Goal: Task Accomplishment & Management: Use online tool/utility

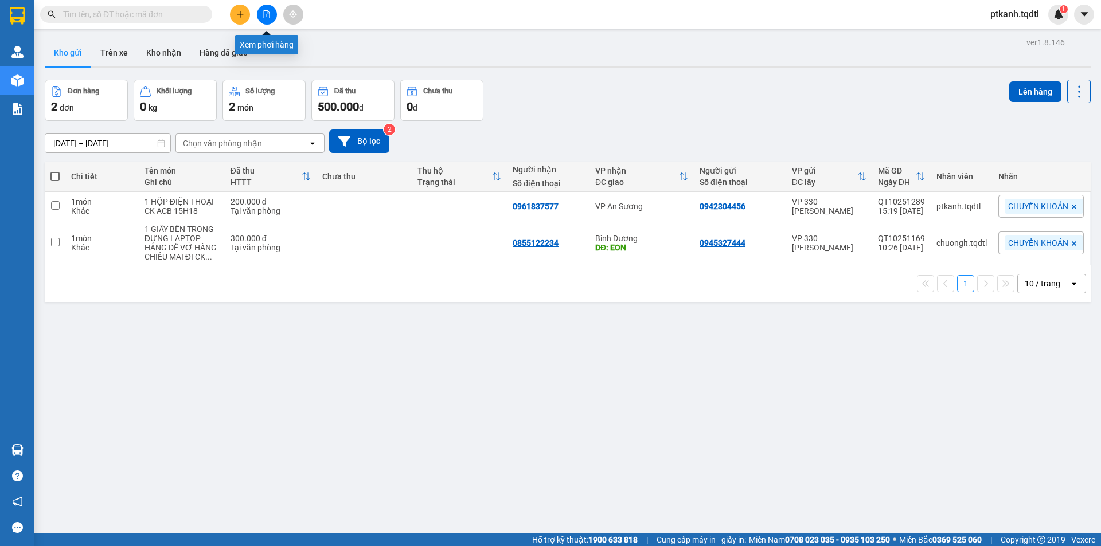
click at [266, 13] on icon "file-add" at bounding box center [267, 14] width 8 height 8
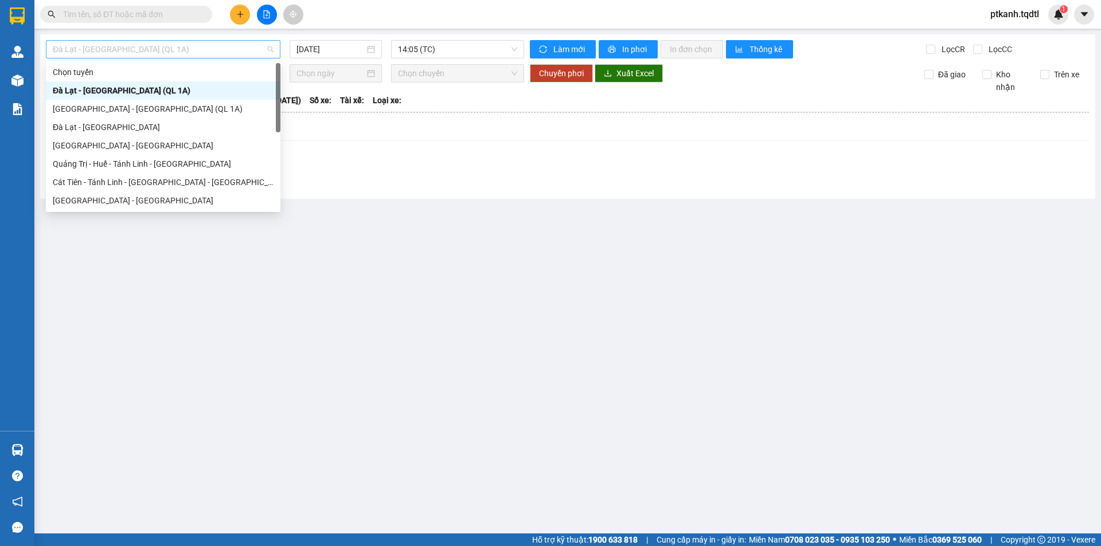
click at [271, 52] on span "Đà Lạt - [GEOGRAPHIC_DATA] (QL 1A)" at bounding box center [163, 49] width 221 height 17
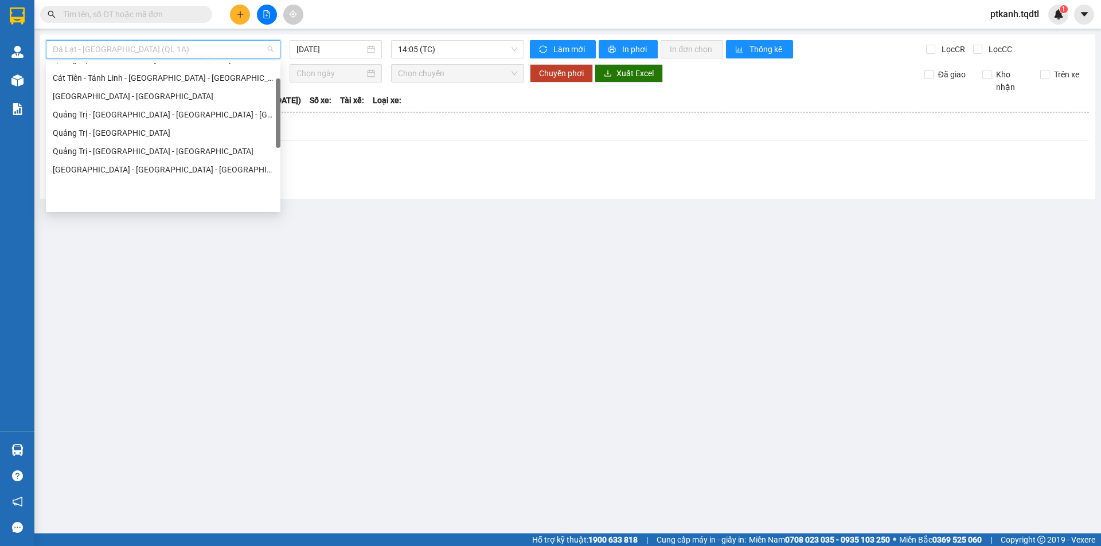
scroll to position [104, 0]
drag, startPoint x: 278, startPoint y: 78, endPoint x: 278, endPoint y: 117, distance: 39.0
click at [278, 117] on div at bounding box center [278, 135] width 5 height 69
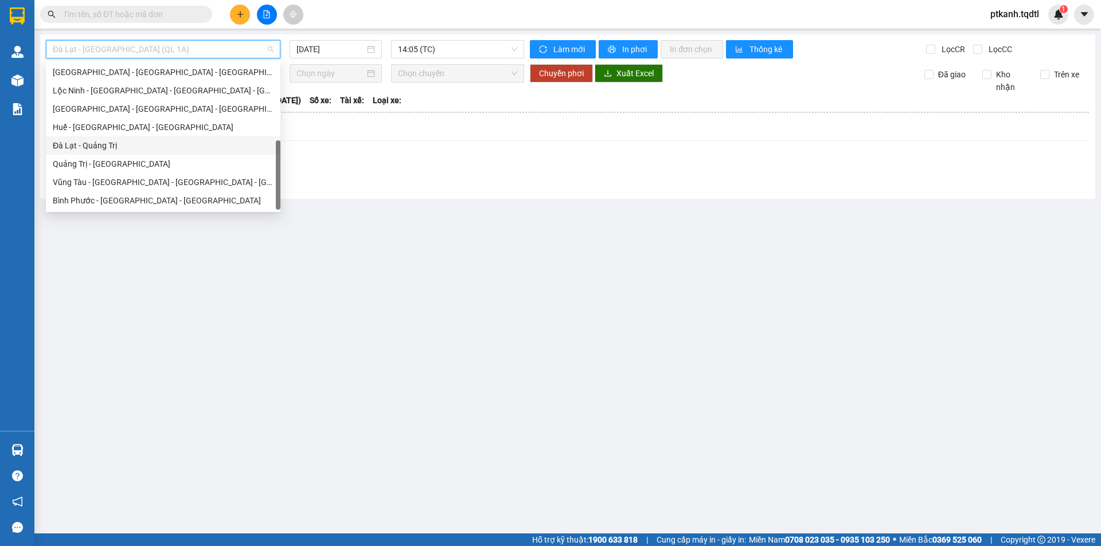
scroll to position [124, 0]
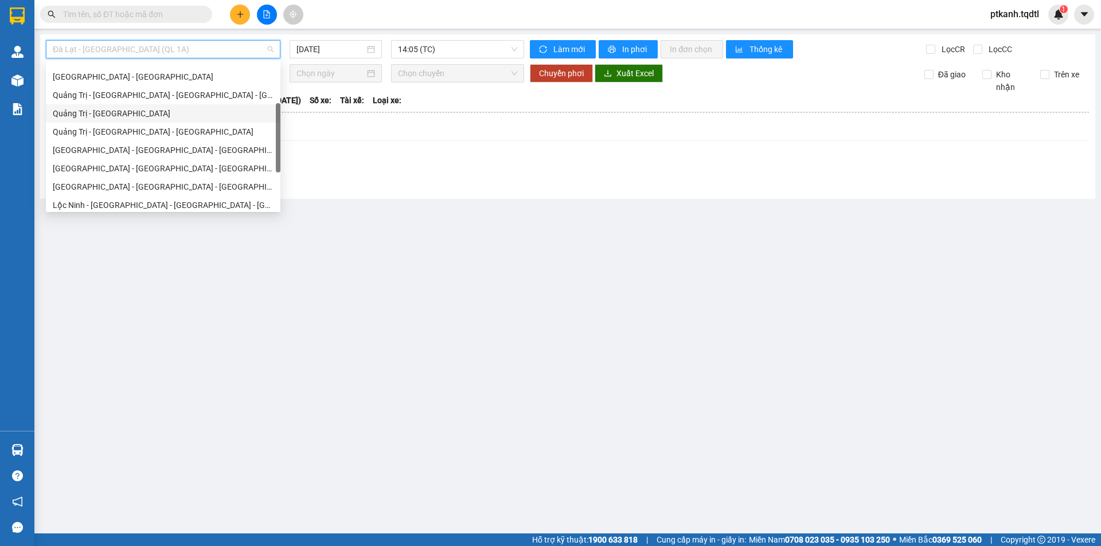
click at [151, 109] on div "Quảng Trị - [GEOGRAPHIC_DATA]" at bounding box center [163, 113] width 221 height 13
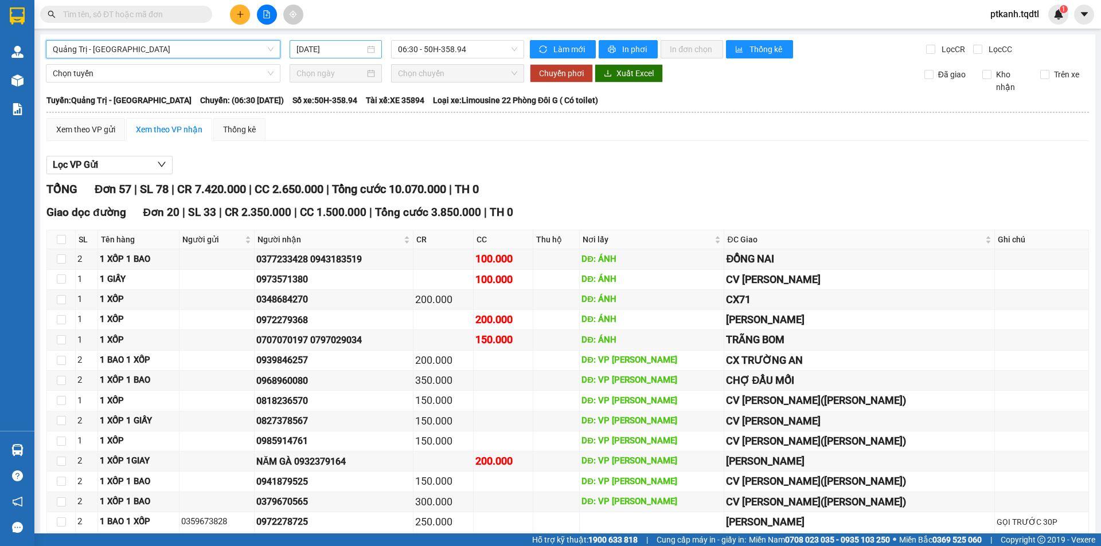
click at [372, 52] on div "[DATE]" at bounding box center [335, 49] width 79 height 13
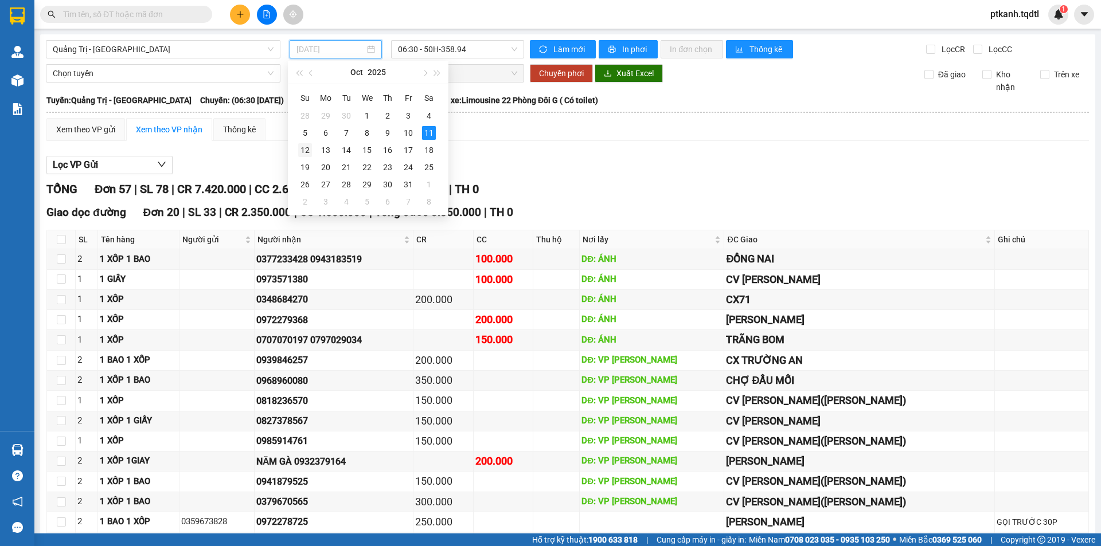
click at [304, 150] on div "12" at bounding box center [305, 150] width 14 height 14
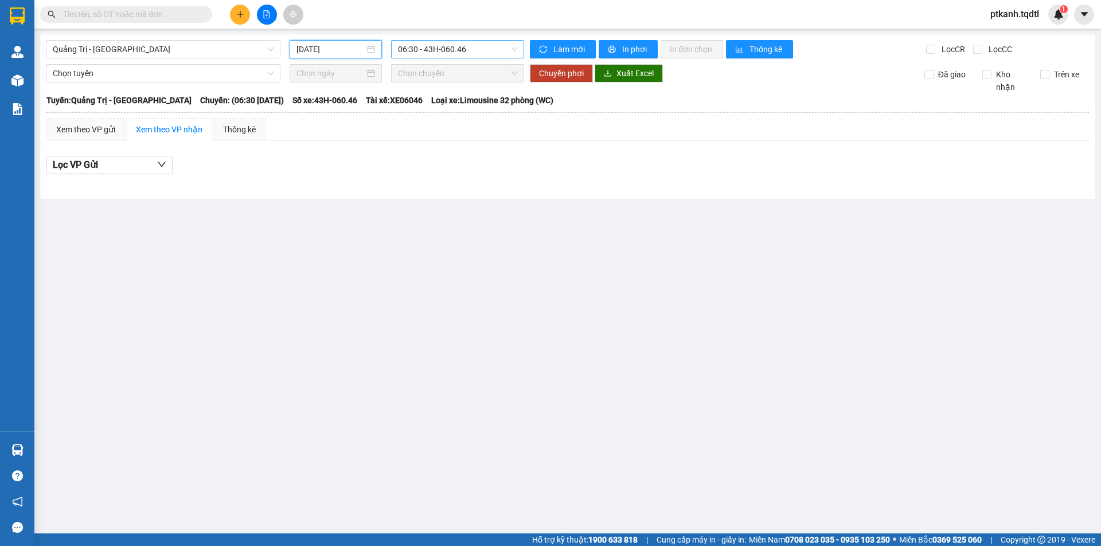
click at [497, 48] on span "06:30 - 43H-060.46" at bounding box center [457, 49] width 119 height 17
click at [273, 47] on span "Quảng Trị - [GEOGRAPHIC_DATA]" at bounding box center [163, 49] width 221 height 17
drag, startPoint x: 419, startPoint y: 232, endPoint x: 262, endPoint y: 18, distance: 264.9
click at [419, 231] on main "[GEOGRAPHIC_DATA] - [GEOGRAPHIC_DATA] [DATE] 06:30 - 43H-060.46 Làm mới In phơi…" at bounding box center [550, 267] width 1101 height 534
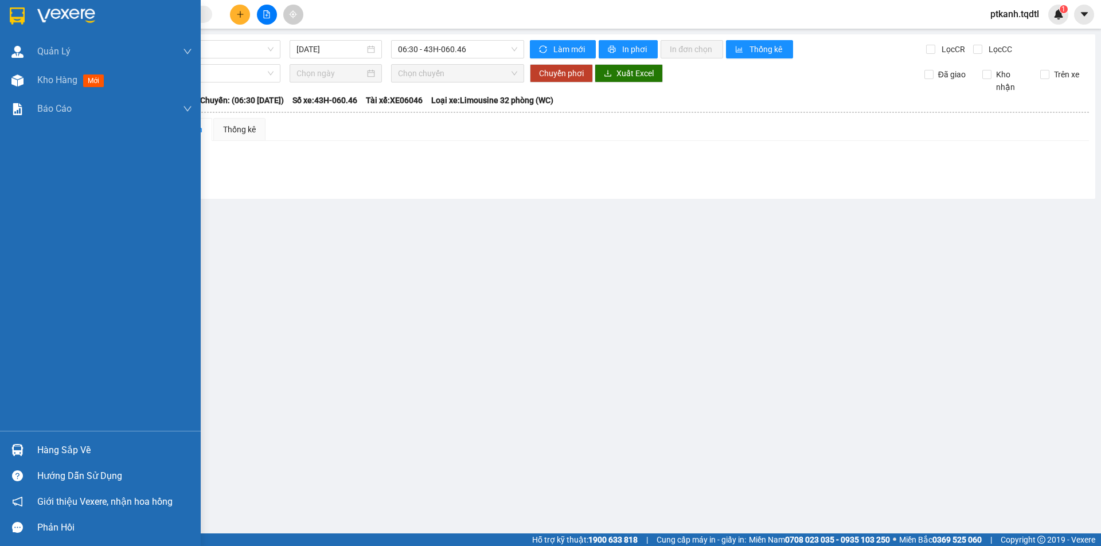
click at [67, 444] on div "Hàng sắp về" at bounding box center [114, 450] width 155 height 17
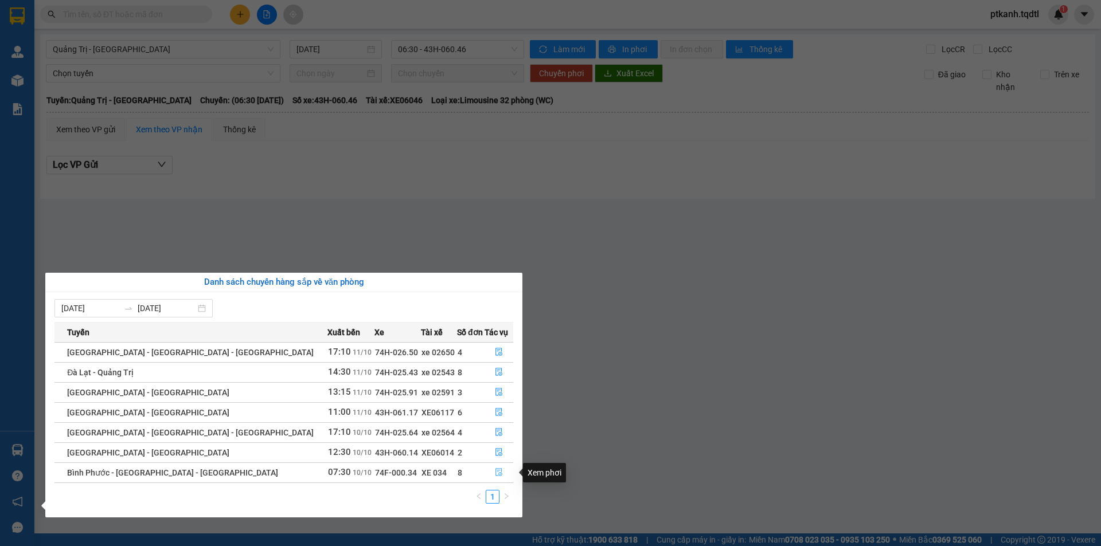
click at [495, 474] on icon "file-done" at bounding box center [499, 472] width 8 height 8
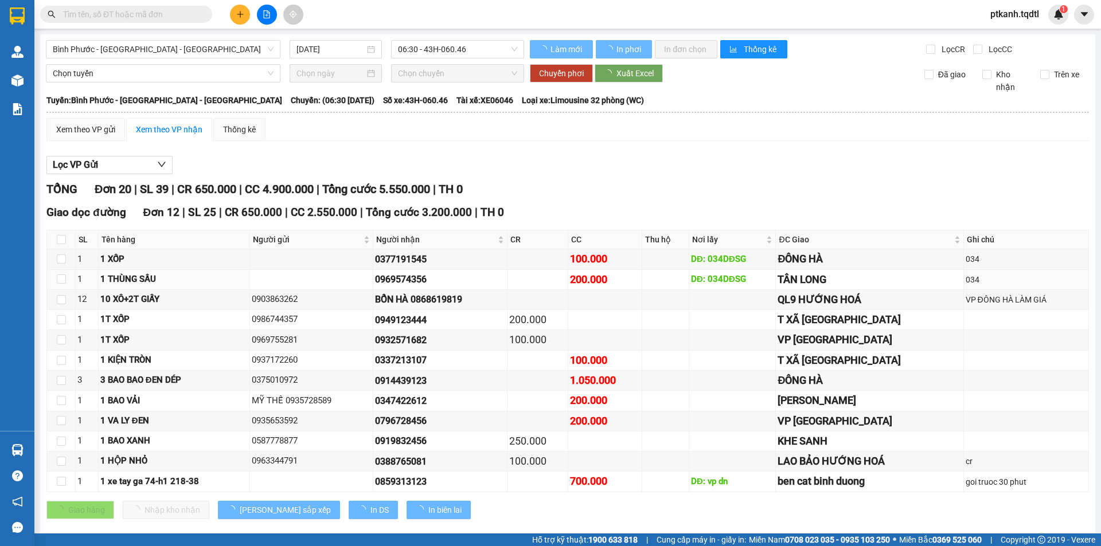
type input "[DATE]"
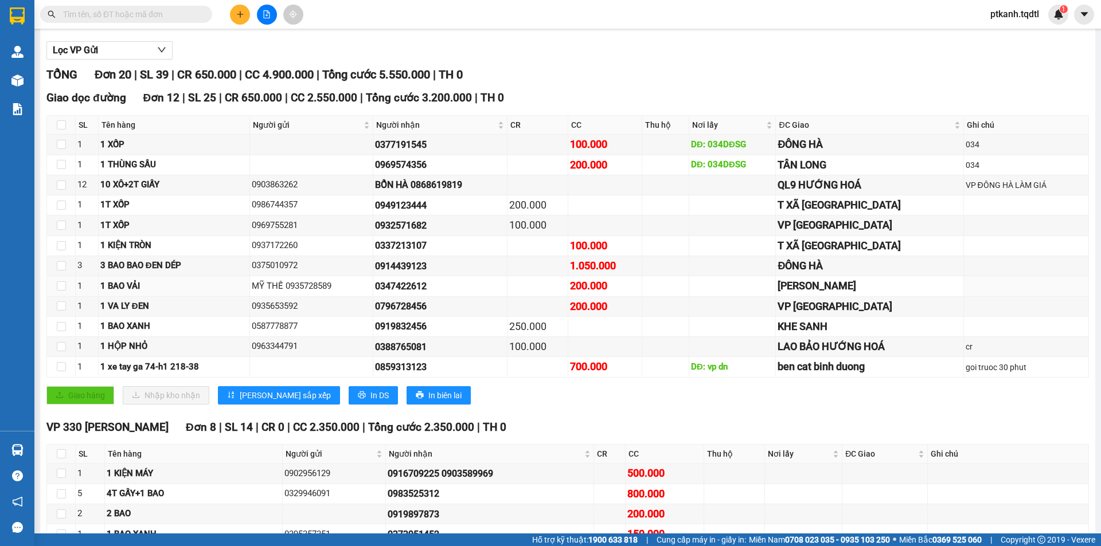
scroll to position [265, 0]
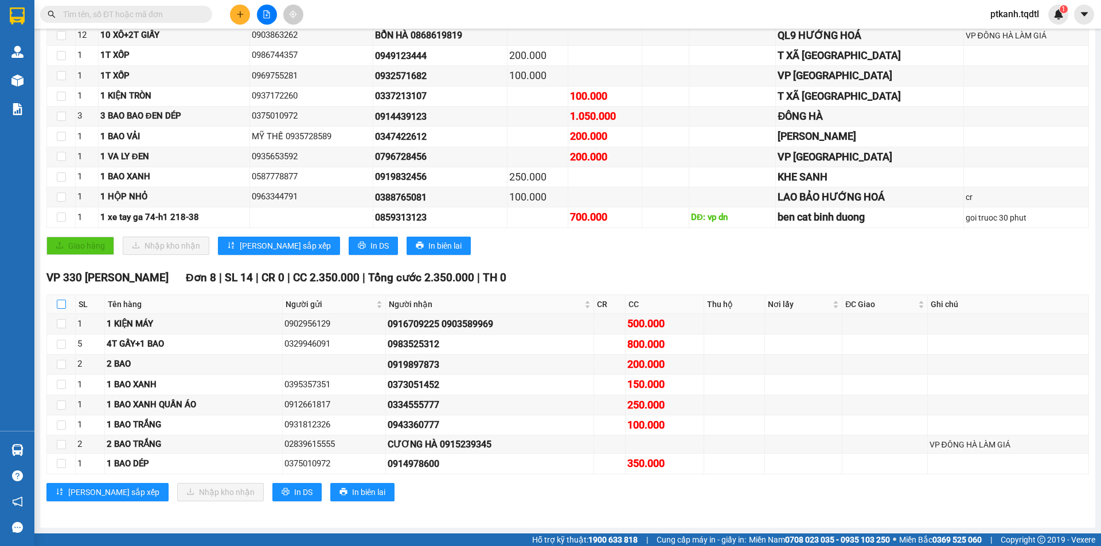
click at [61, 302] on input "checkbox" at bounding box center [61, 304] width 9 height 9
checkbox input "true"
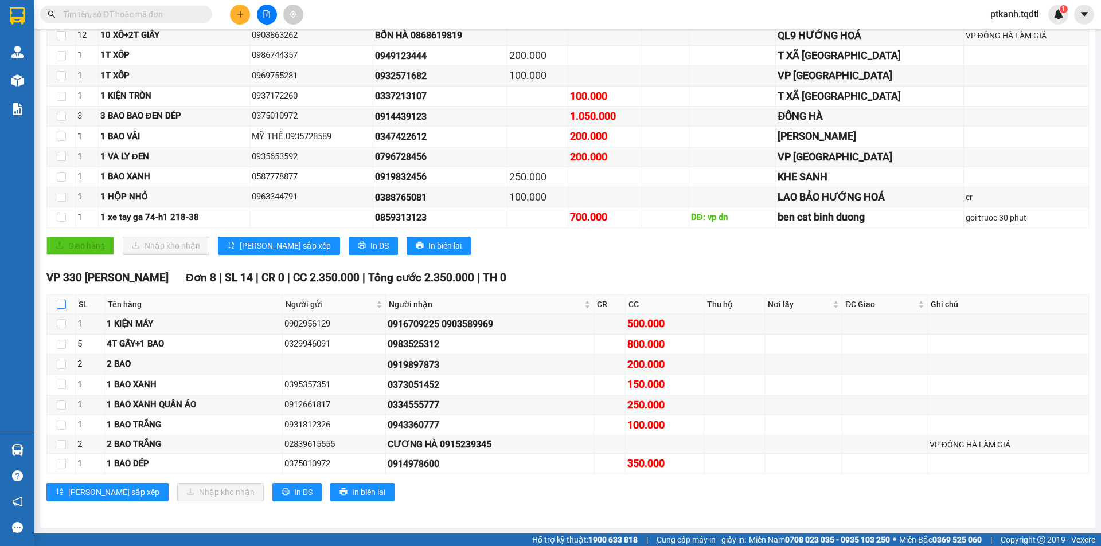
checkbox input "true"
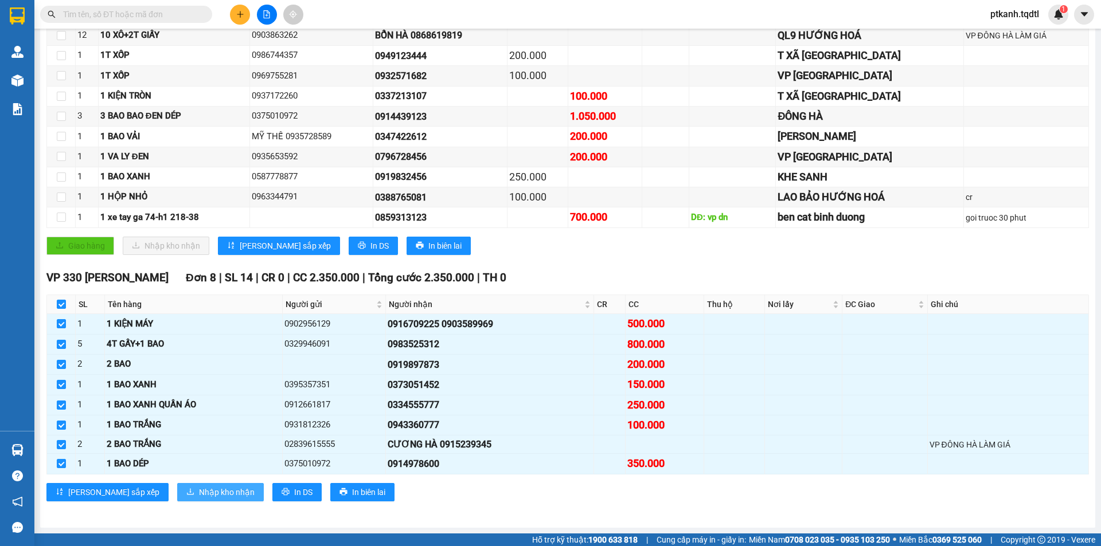
click at [199, 493] on span "Nhập kho nhận" at bounding box center [227, 492] width 56 height 13
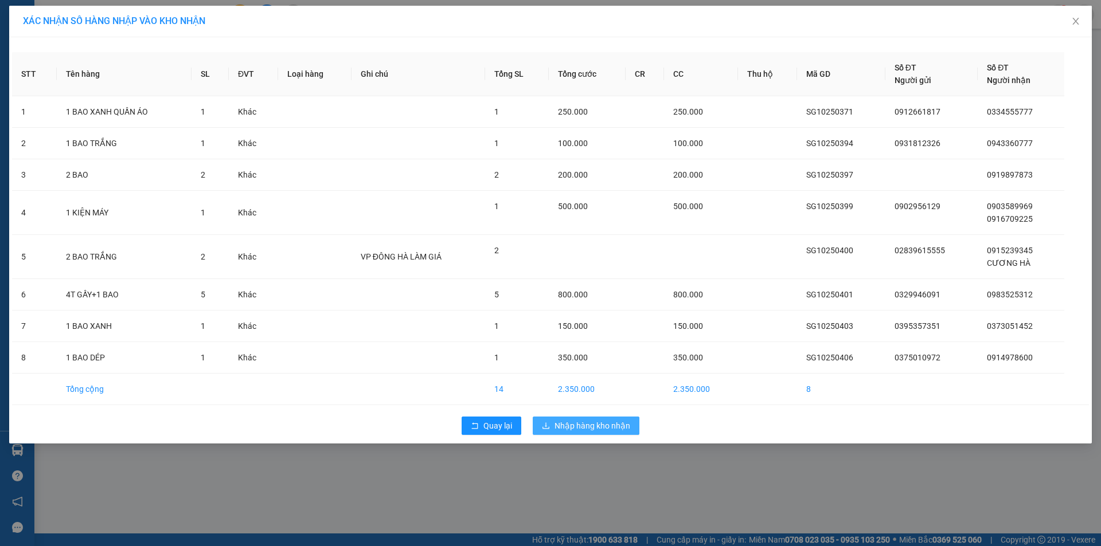
click at [588, 419] on button "Nhập hàng kho nhận" at bounding box center [586, 426] width 107 height 18
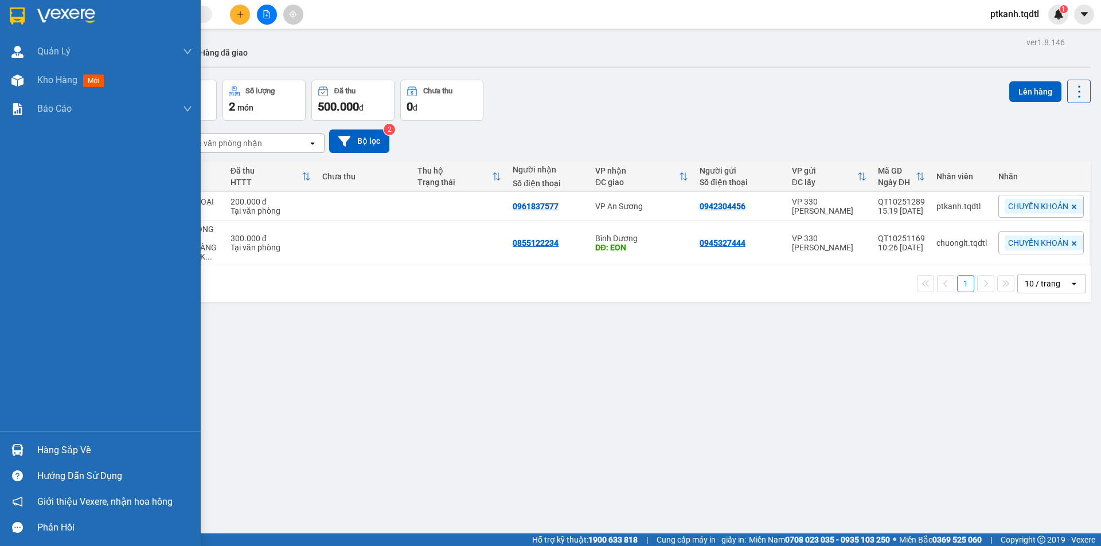
click at [15, 452] on img at bounding box center [17, 450] width 12 height 12
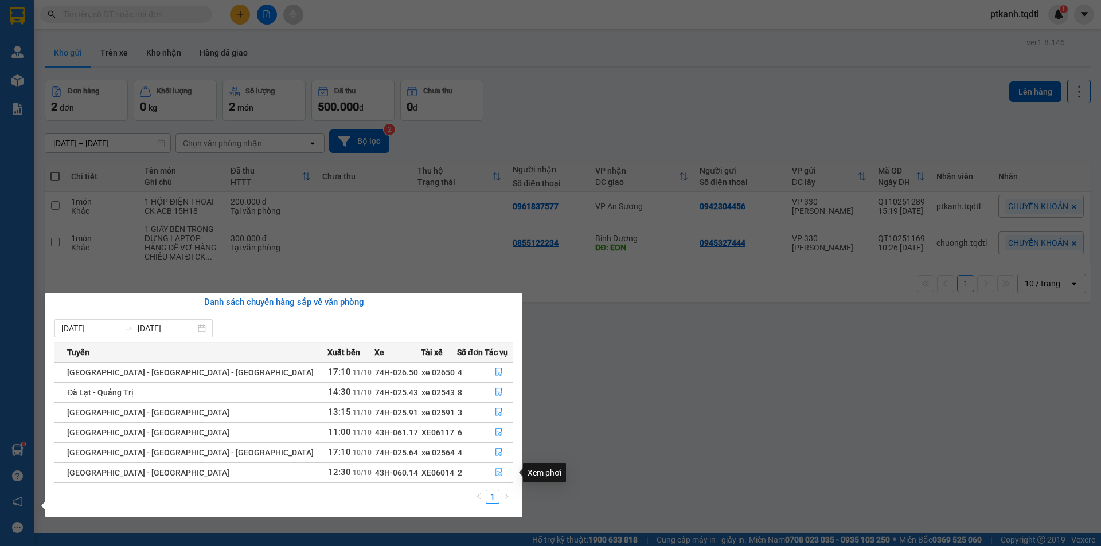
click at [495, 471] on icon "file-done" at bounding box center [499, 472] width 8 height 8
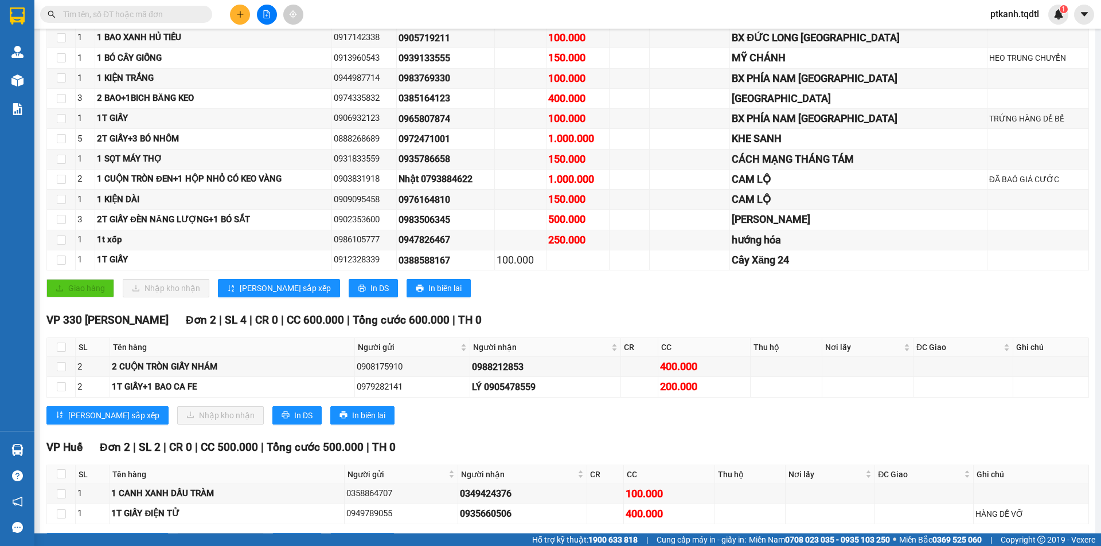
scroll to position [394, 0]
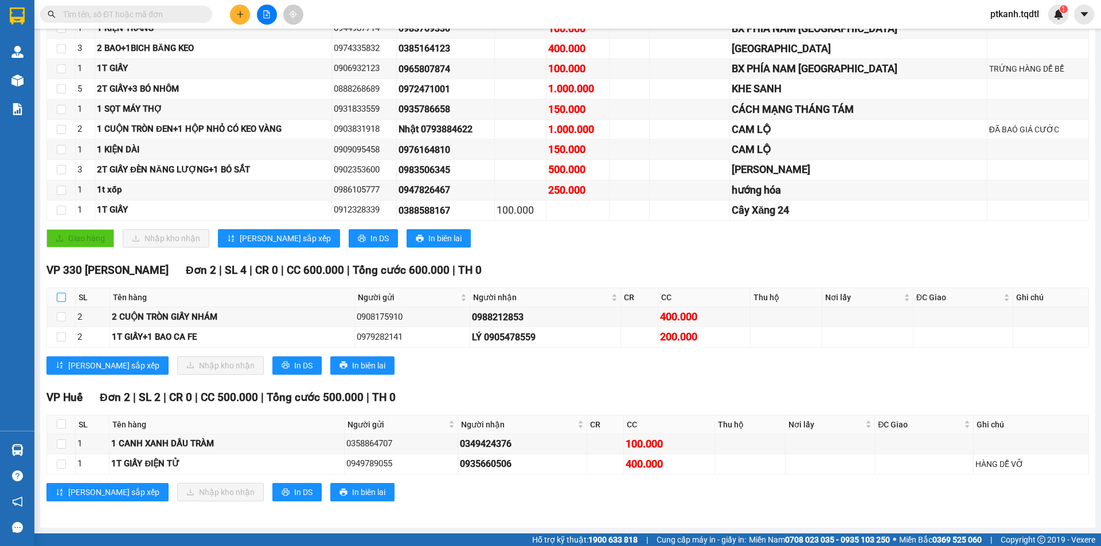
click at [60, 299] on input "checkbox" at bounding box center [61, 297] width 9 height 9
checkbox input "true"
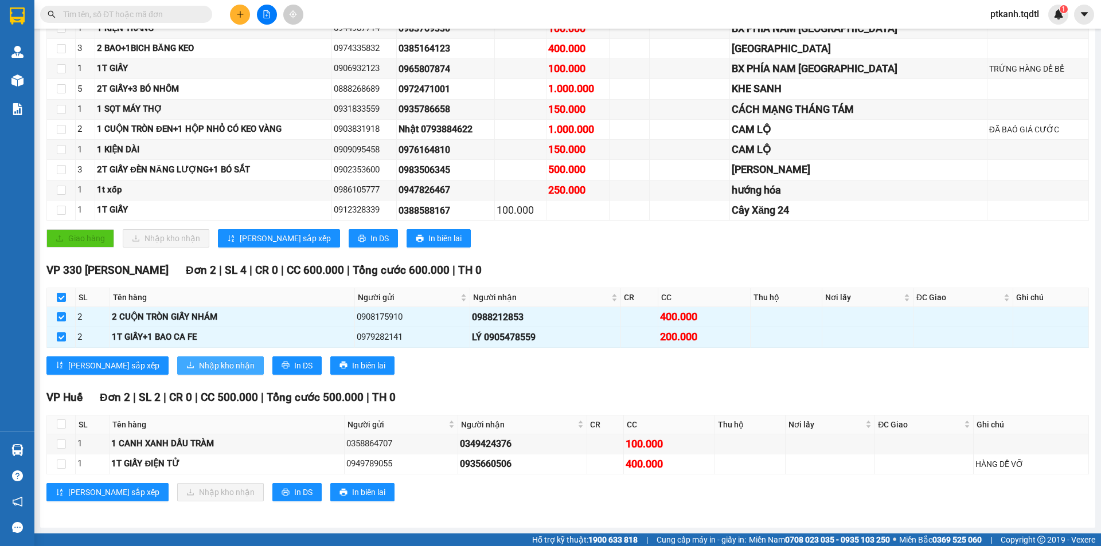
click at [199, 364] on span "Nhập kho nhận" at bounding box center [227, 366] width 56 height 13
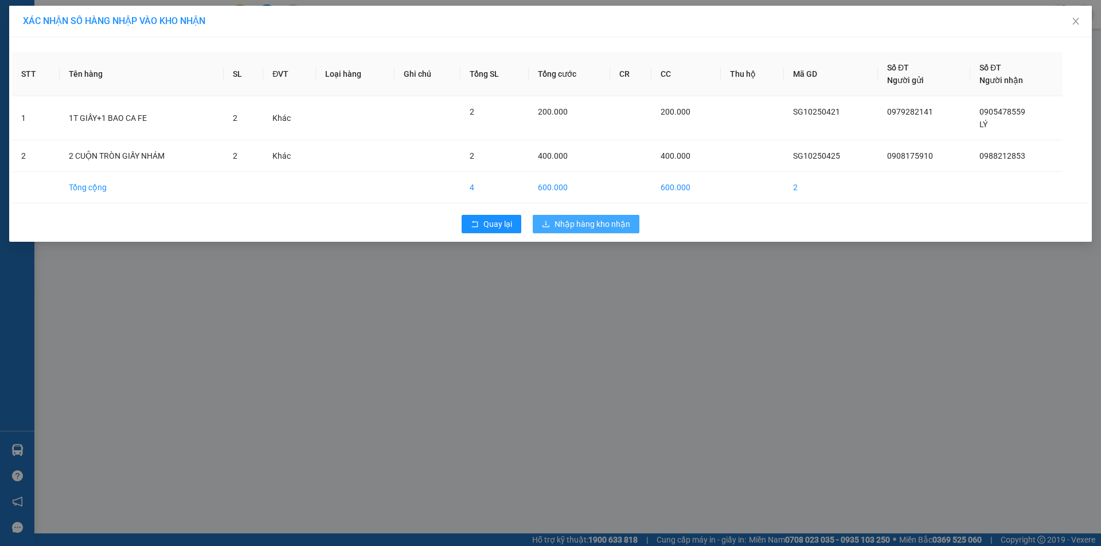
click at [585, 224] on span "Nhập hàng kho nhận" at bounding box center [592, 224] width 76 height 13
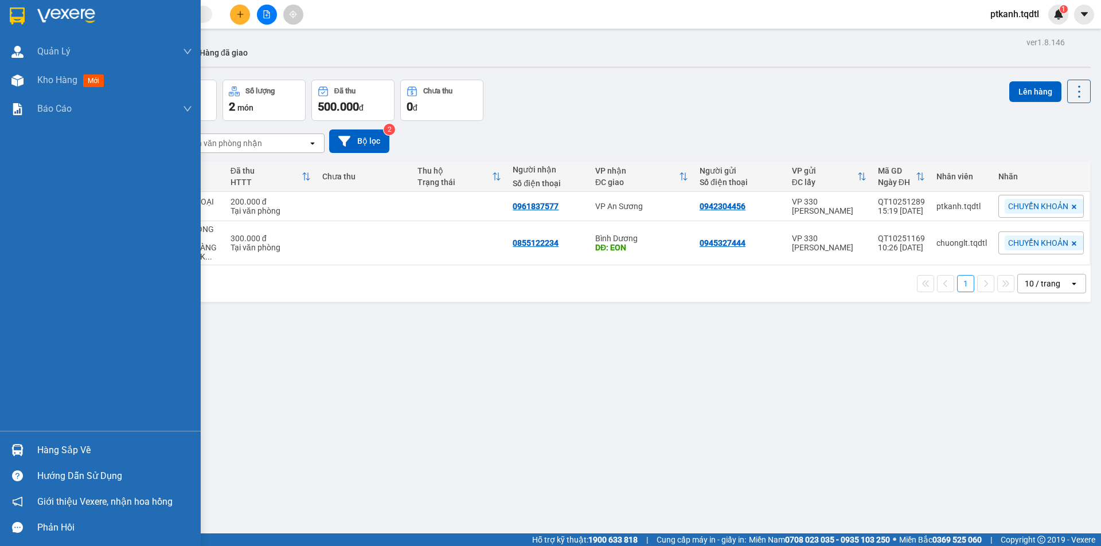
click at [22, 448] on img at bounding box center [17, 450] width 12 height 12
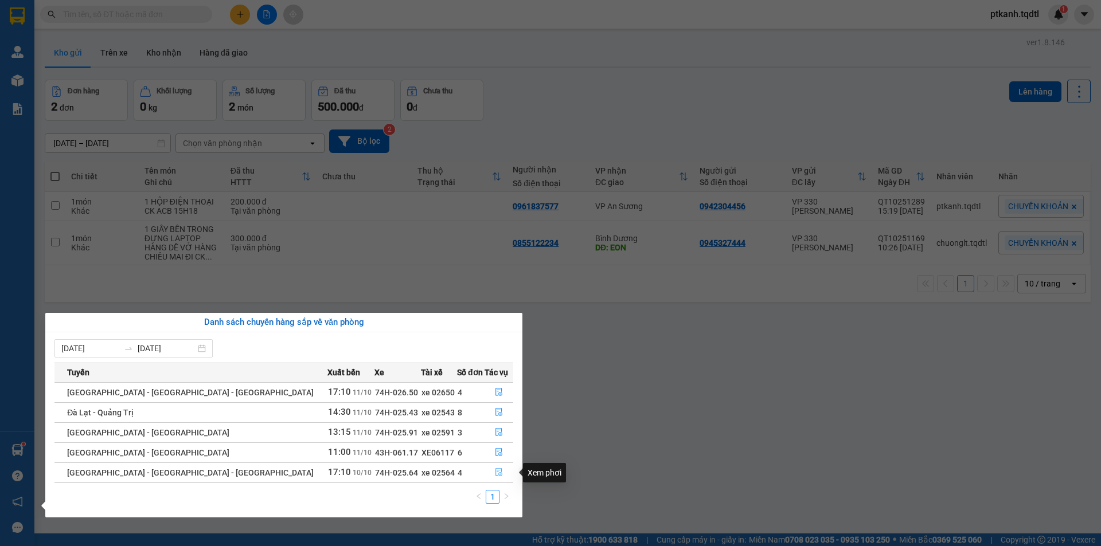
click at [495, 471] on icon "file-done" at bounding box center [499, 472] width 8 height 8
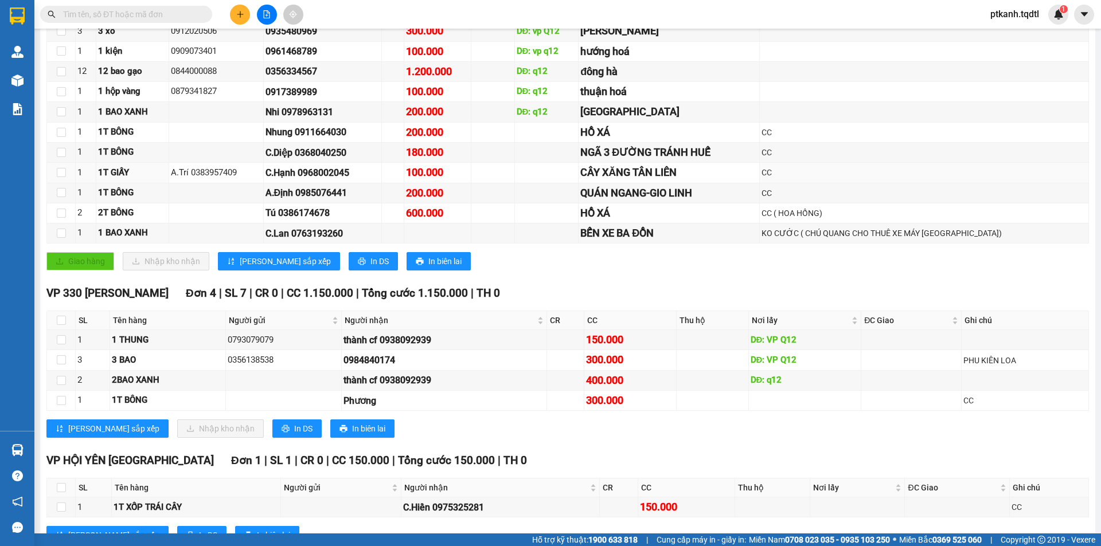
scroll to position [272, 0]
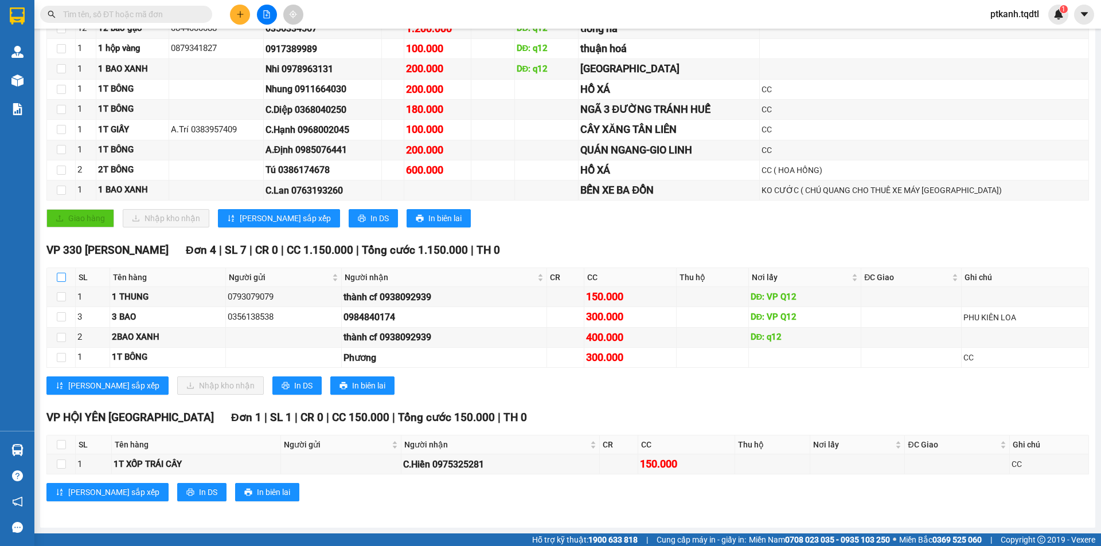
click at [62, 276] on input "checkbox" at bounding box center [61, 277] width 9 height 9
checkbox input "true"
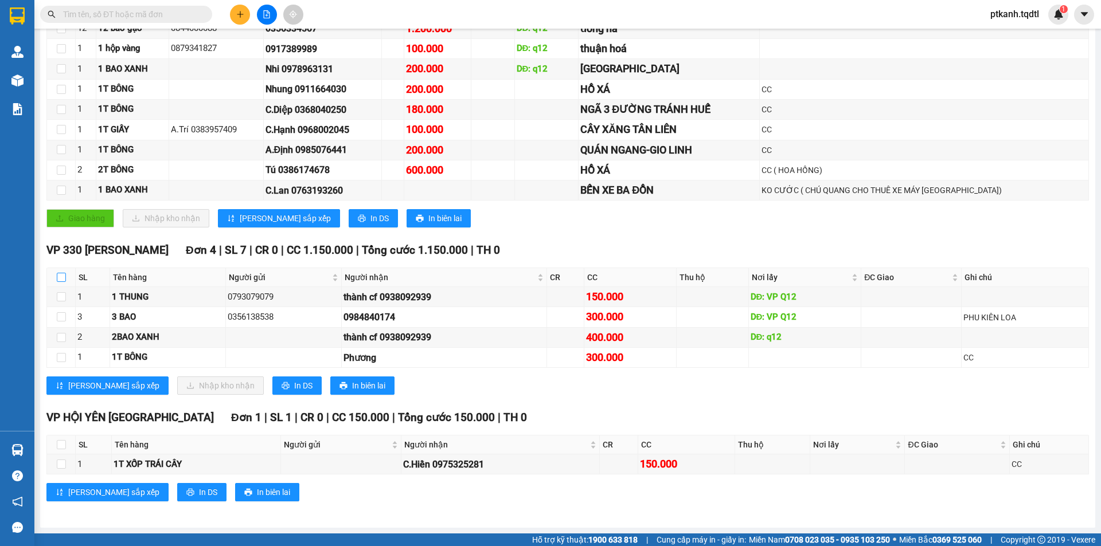
checkbox input "true"
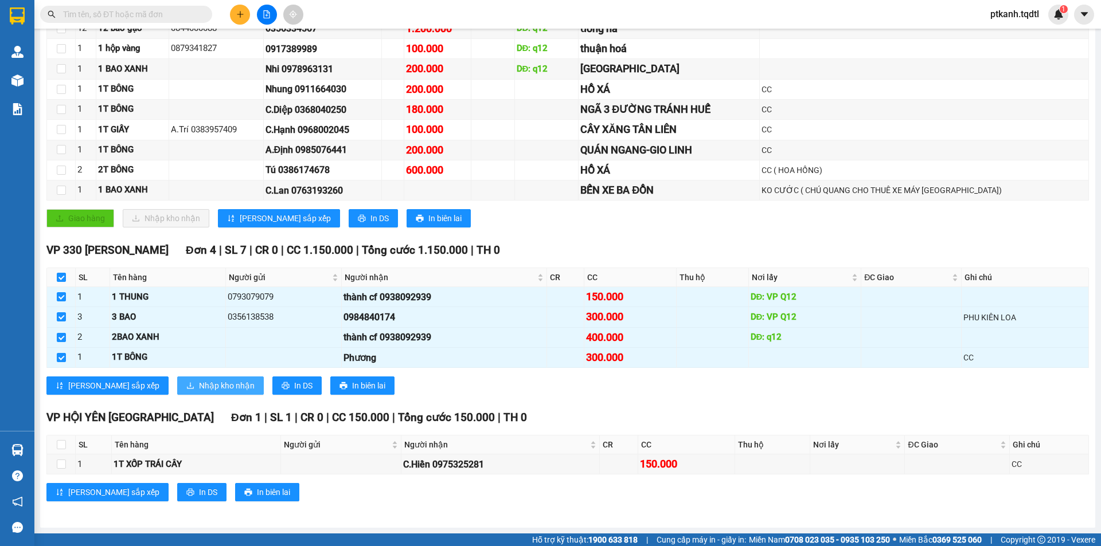
click at [199, 386] on span "Nhập kho nhận" at bounding box center [227, 386] width 56 height 13
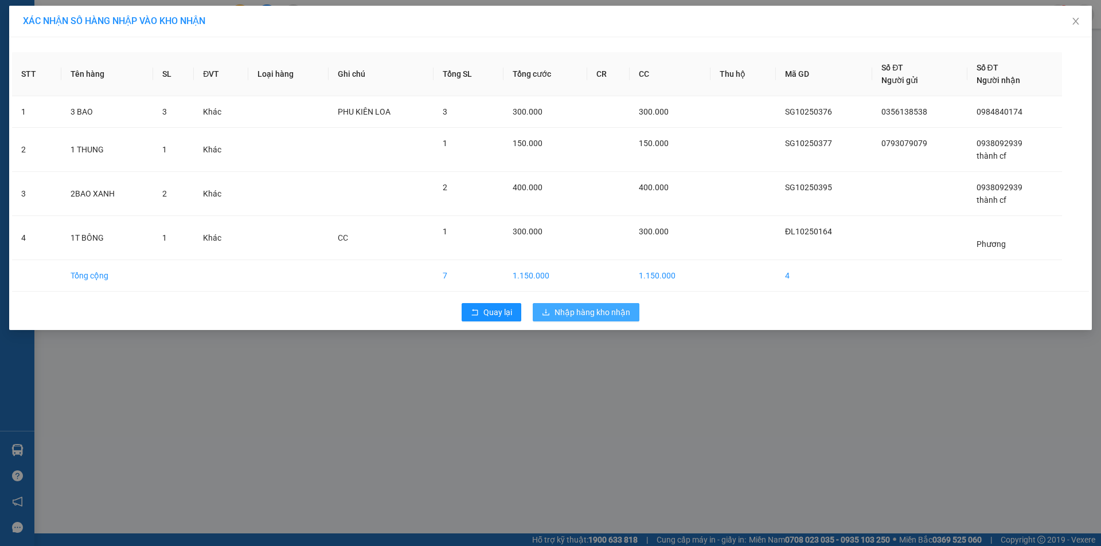
click at [593, 314] on span "Nhập hàng kho nhận" at bounding box center [592, 312] width 76 height 13
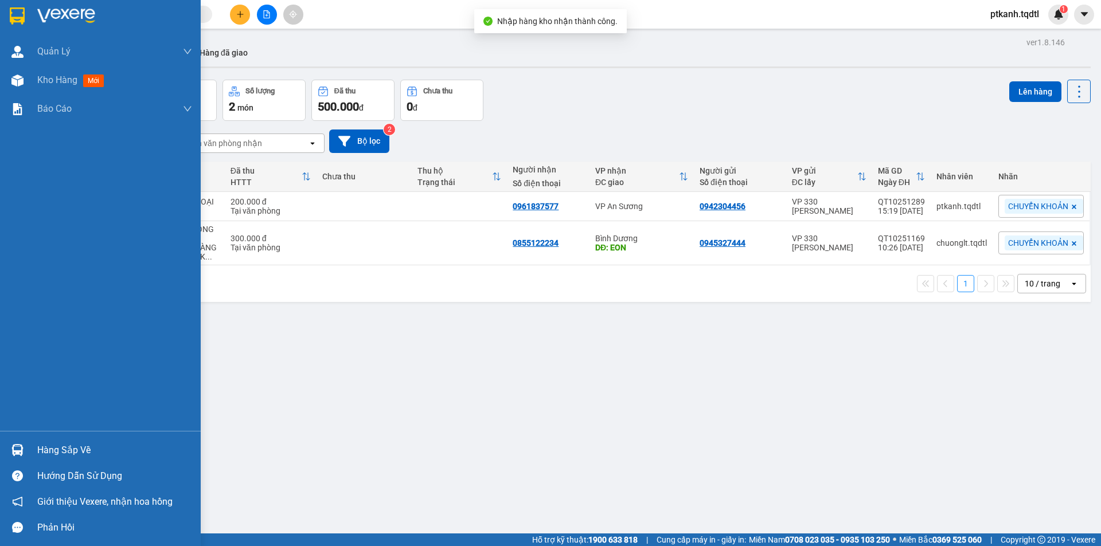
click at [22, 448] on img at bounding box center [17, 450] width 12 height 12
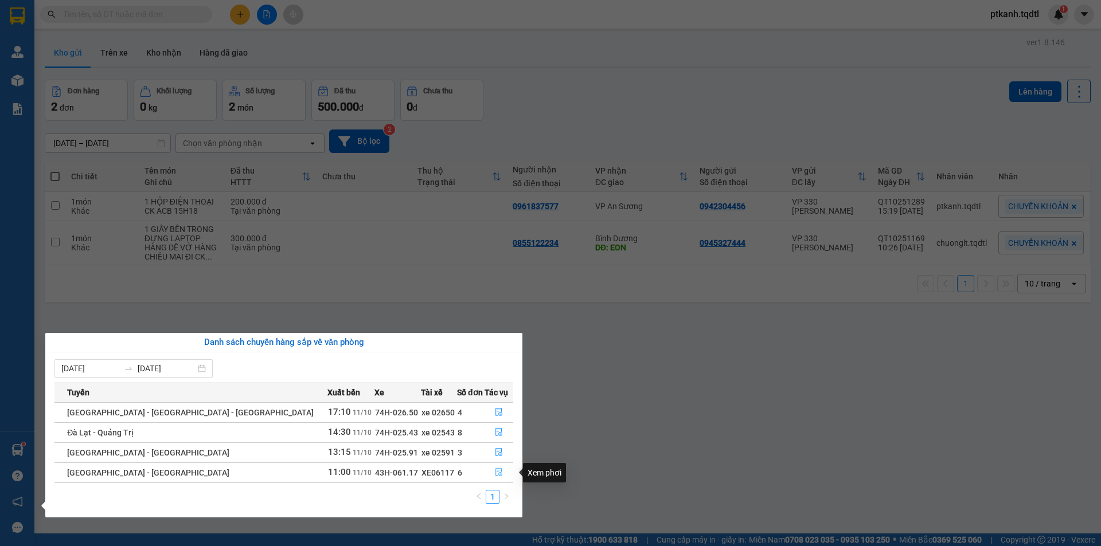
click at [495, 472] on icon "file-done" at bounding box center [499, 472] width 8 height 8
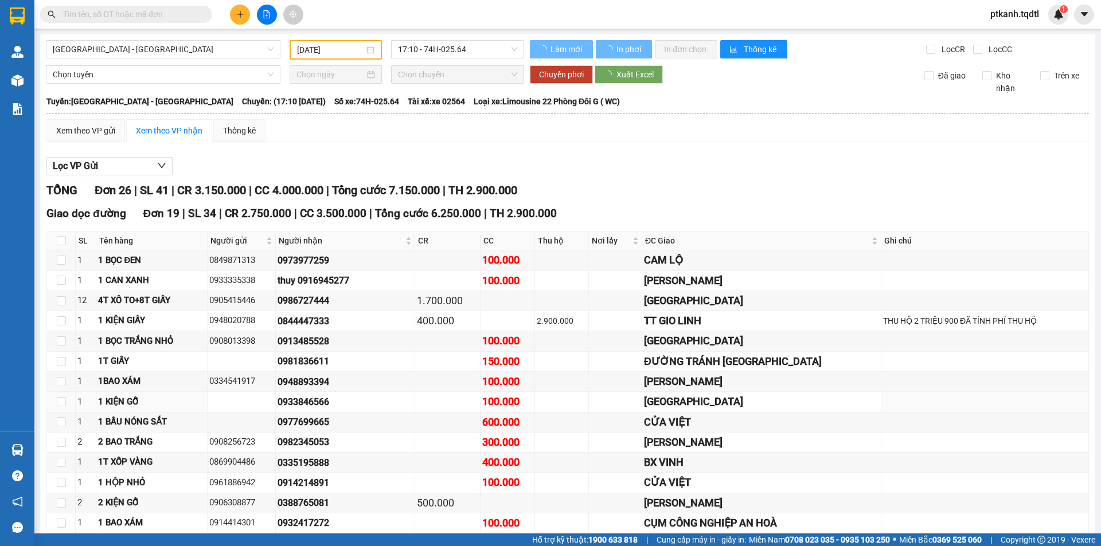
type input "[DATE]"
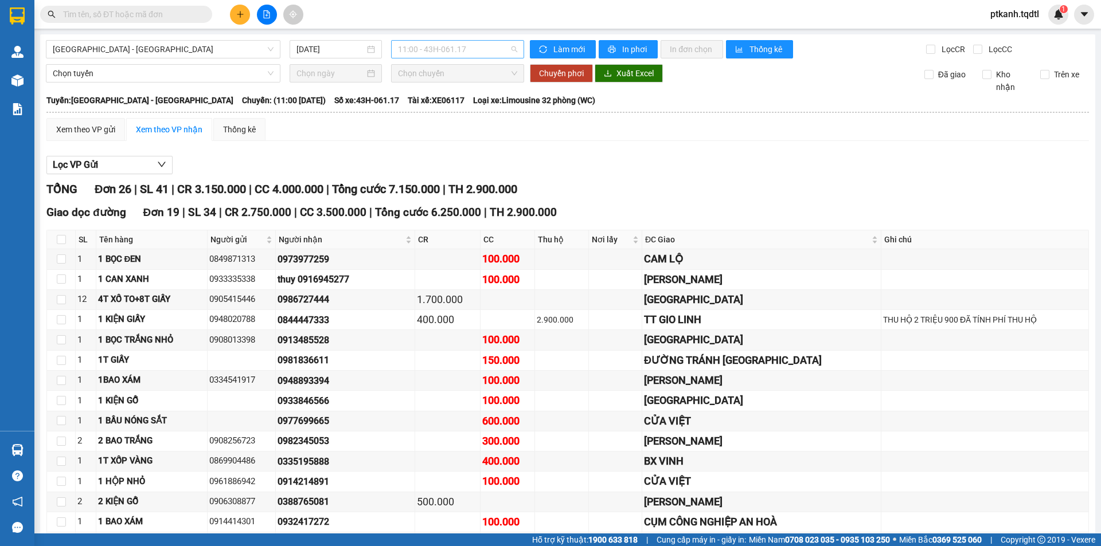
click at [485, 54] on span "11:00 - 43H-061.17" at bounding box center [457, 49] width 119 height 17
click at [464, 89] on div "05:00 - 43H-060.46" at bounding box center [439, 90] width 89 height 13
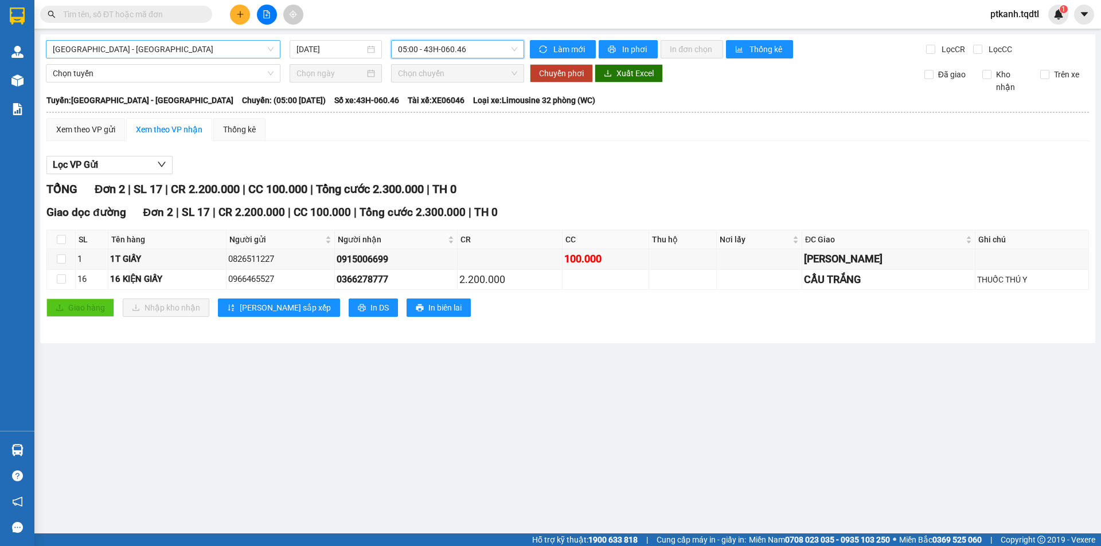
click at [272, 49] on span "[GEOGRAPHIC_DATA] - [GEOGRAPHIC_DATA]" at bounding box center [163, 49] width 221 height 17
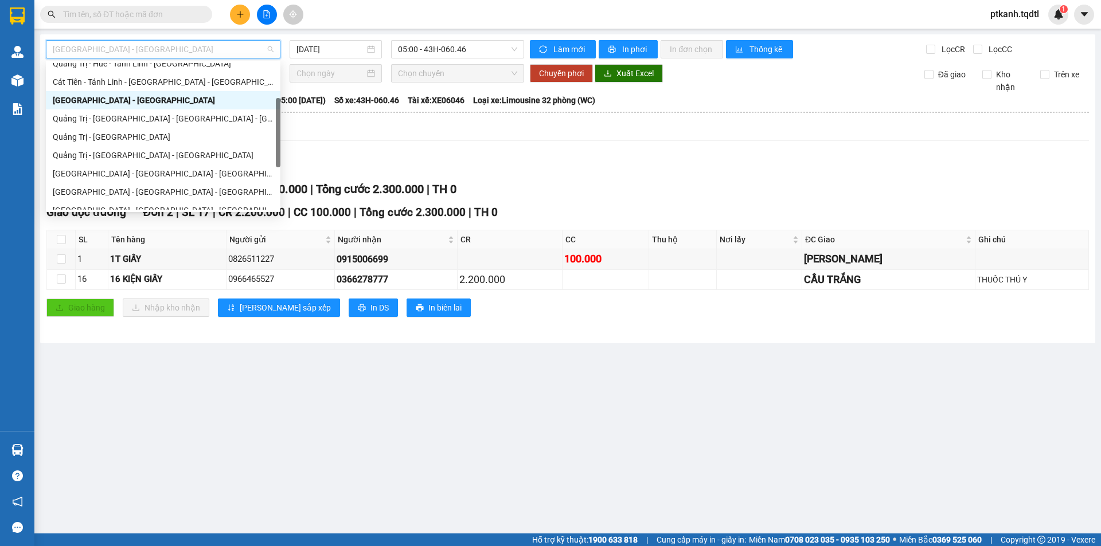
scroll to position [103, 0]
drag, startPoint x: 279, startPoint y: 93, endPoint x: 279, endPoint y: 131, distance: 37.8
click at [279, 131] on div at bounding box center [278, 135] width 5 height 69
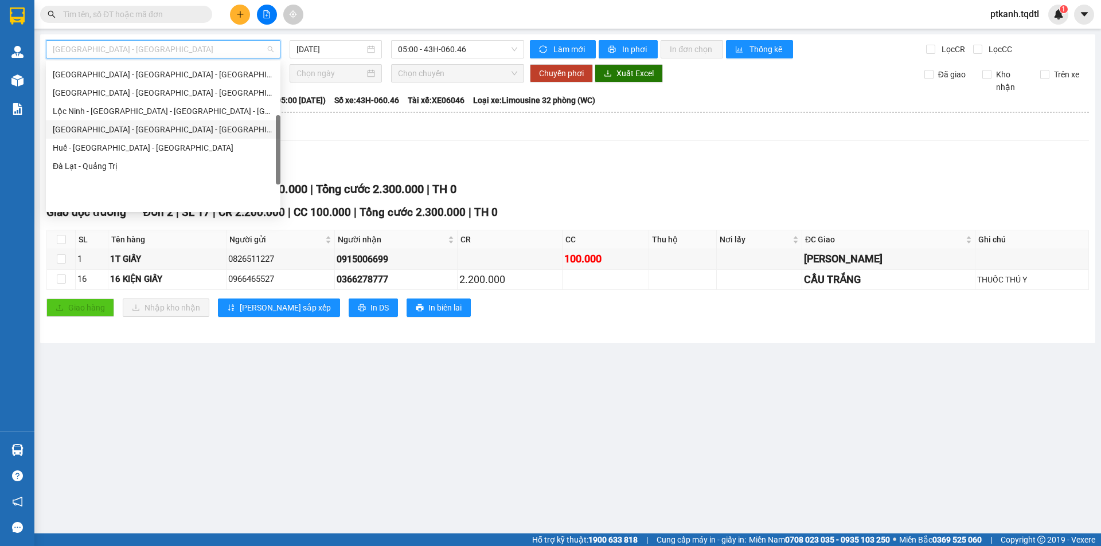
scroll to position [161, 0]
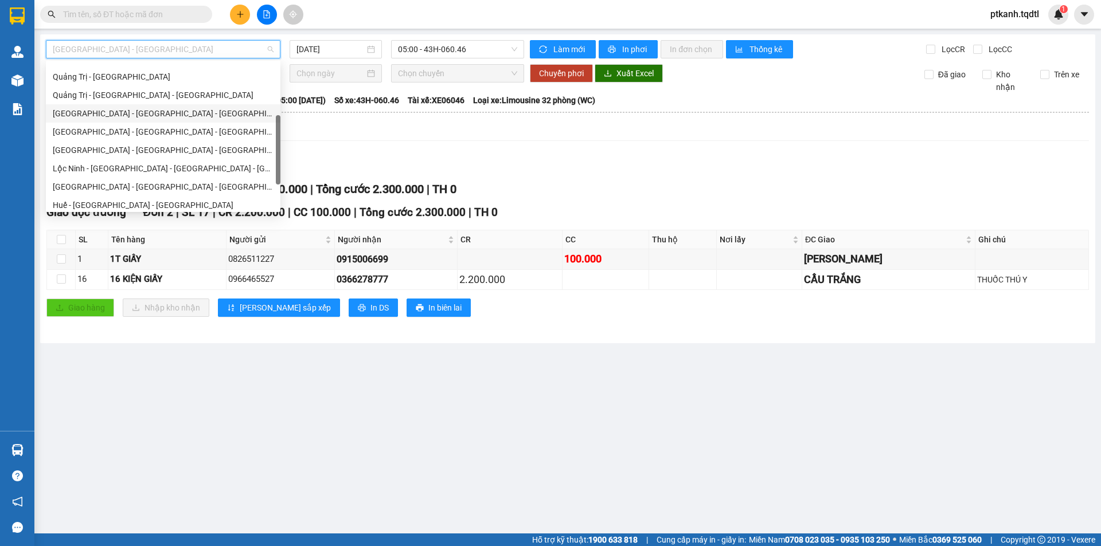
click at [169, 117] on div "[GEOGRAPHIC_DATA] - [GEOGRAPHIC_DATA] - [GEOGRAPHIC_DATA]" at bounding box center [163, 113] width 221 height 13
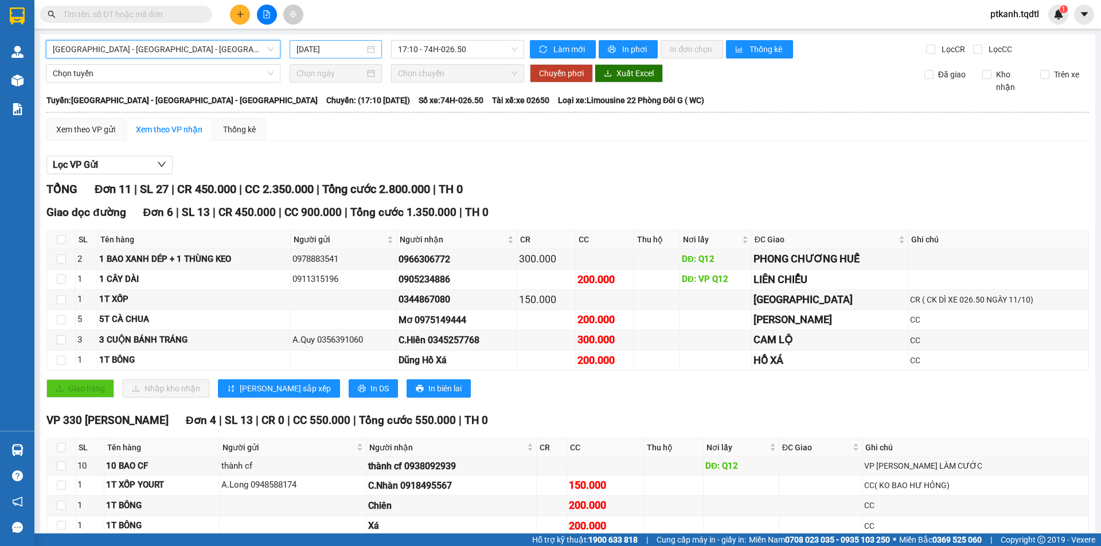
click at [369, 50] on div "[DATE]" at bounding box center [335, 49] width 79 height 13
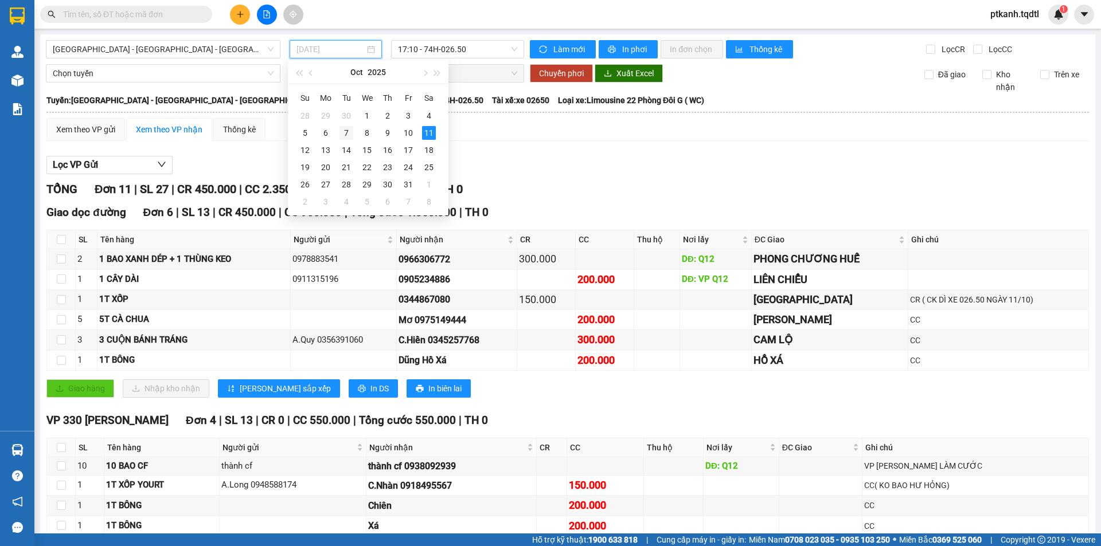
click at [343, 133] on div "7" at bounding box center [346, 133] width 14 height 14
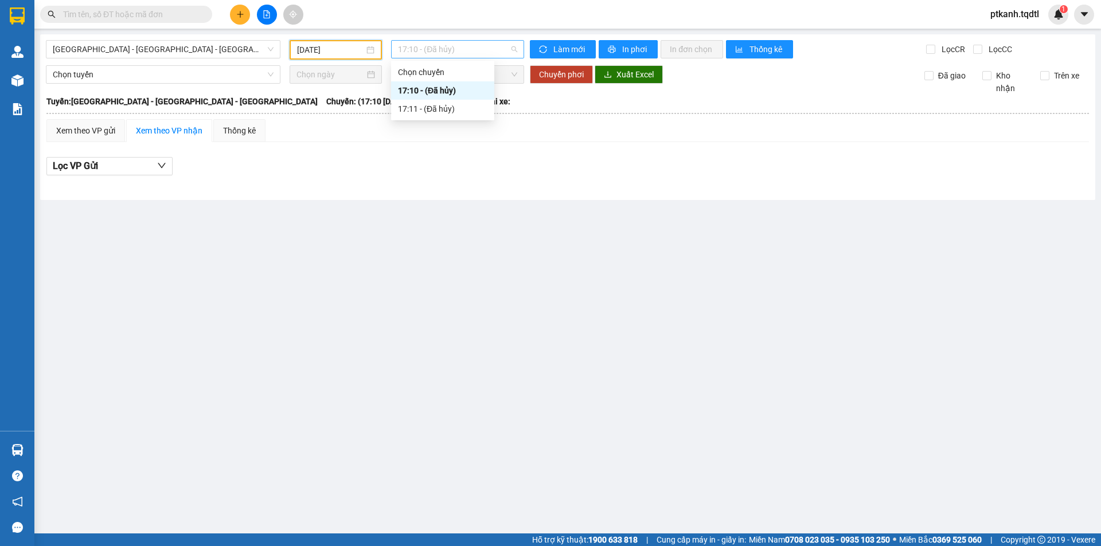
click at [482, 50] on span "17:10 - (Đã hủy)" at bounding box center [457, 49] width 119 height 17
click at [370, 51] on div "[DATE]" at bounding box center [335, 50] width 77 height 13
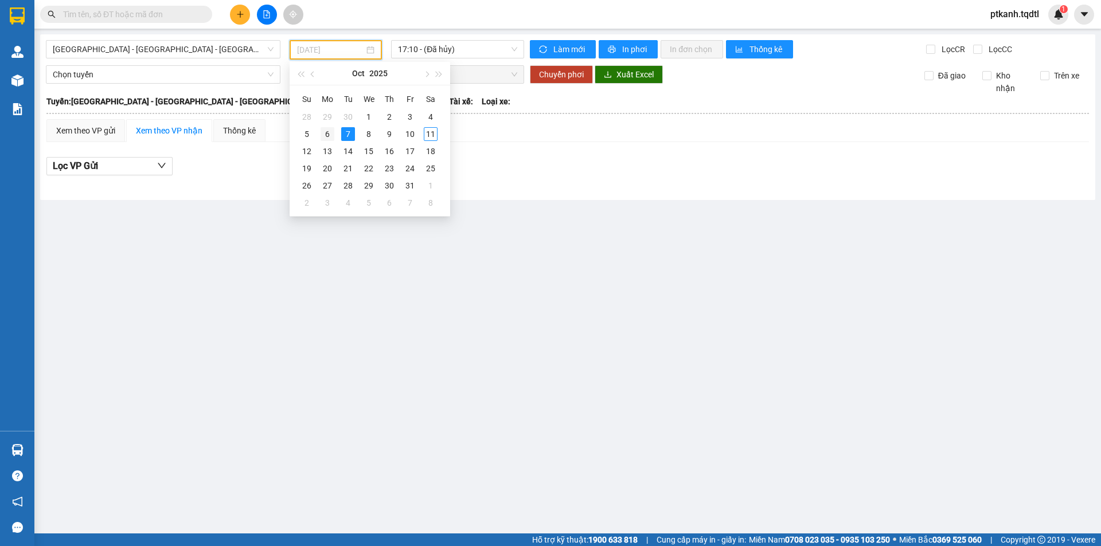
click at [325, 131] on div "6" at bounding box center [328, 134] width 14 height 14
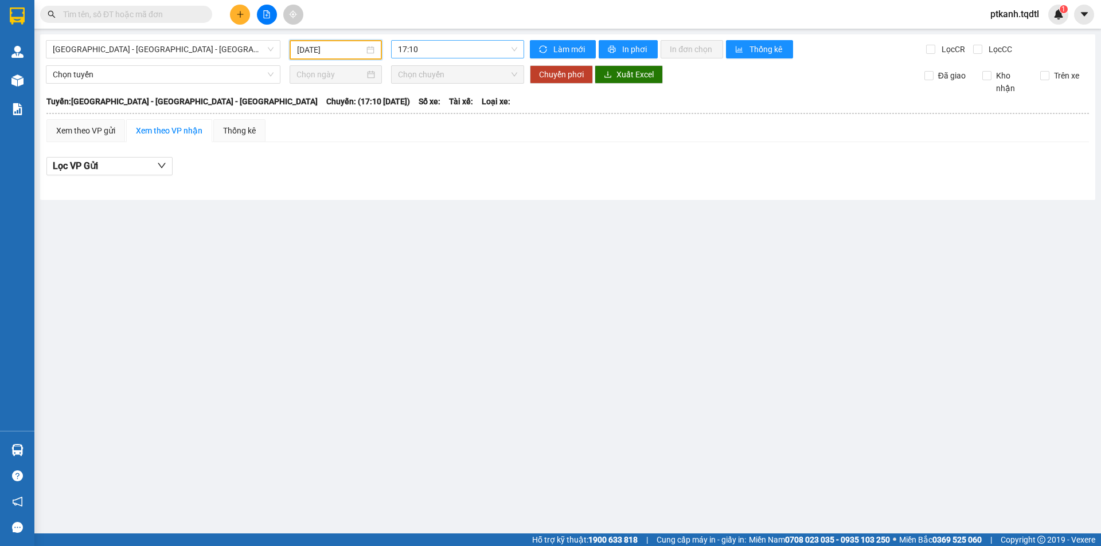
click at [490, 52] on span "17:10" at bounding box center [457, 49] width 119 height 17
click at [368, 52] on div "[DATE]" at bounding box center [335, 50] width 77 height 13
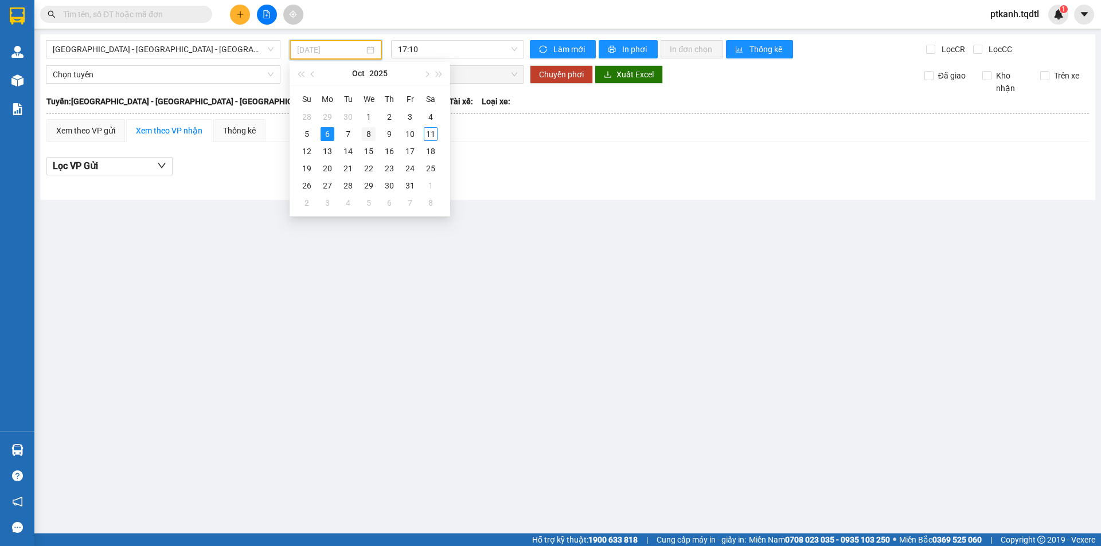
click at [372, 134] on div "8" at bounding box center [369, 134] width 14 height 14
type input "[DATE]"
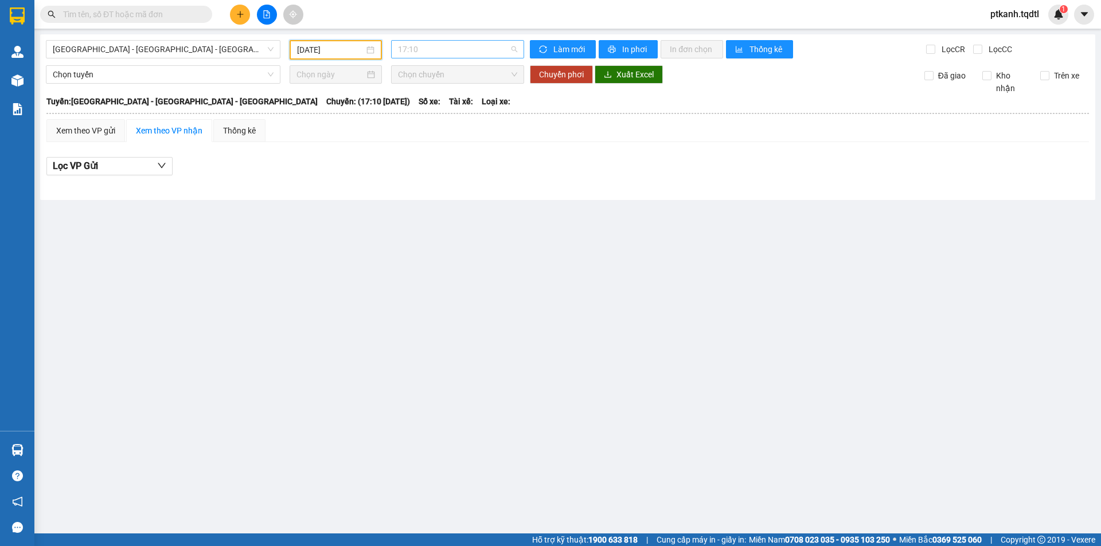
click at [491, 50] on span "17:10" at bounding box center [457, 49] width 119 height 17
click at [274, 50] on span "[GEOGRAPHIC_DATA] - [GEOGRAPHIC_DATA] - [GEOGRAPHIC_DATA]" at bounding box center [163, 49] width 221 height 17
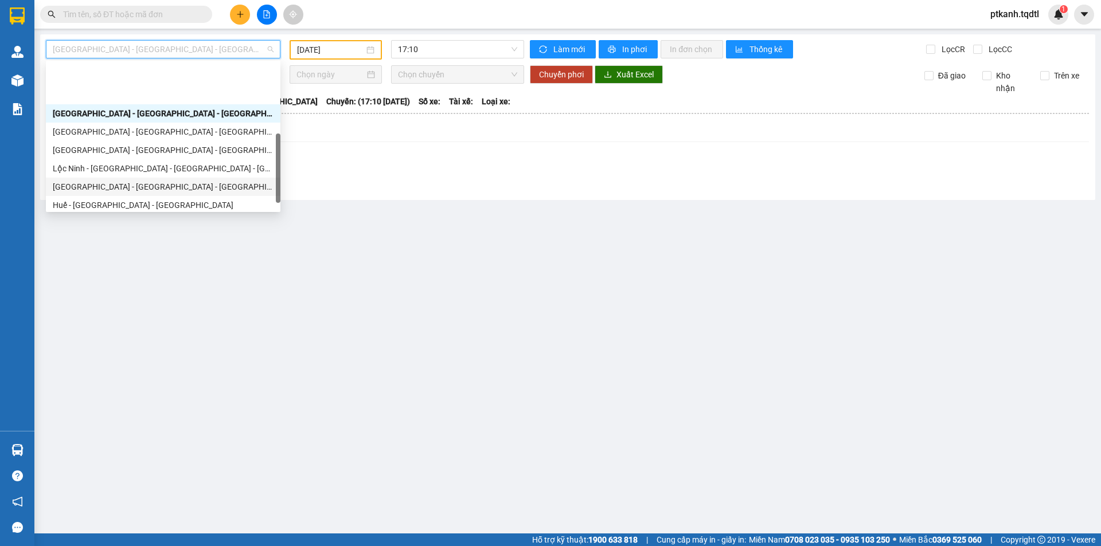
scroll to position [239, 0]
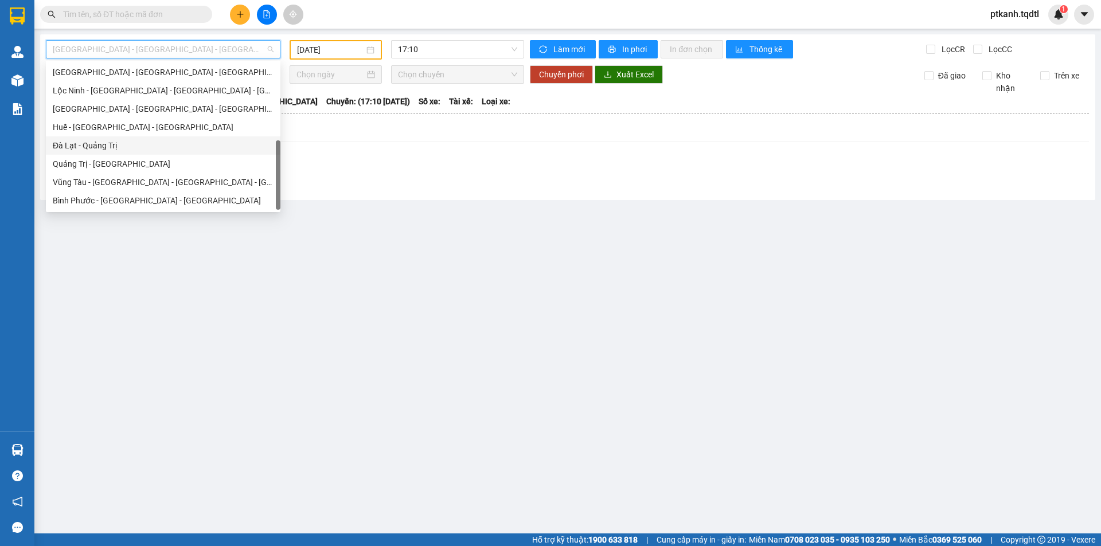
click at [157, 143] on div "Đà Lạt - Quảng Trị" at bounding box center [163, 145] width 221 height 13
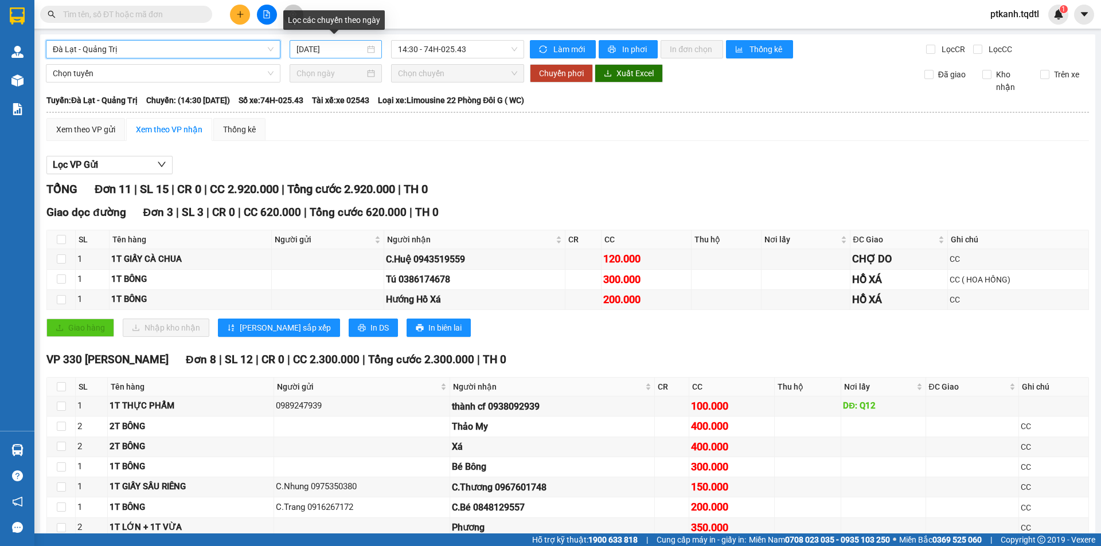
click at [367, 47] on div "[DATE]" at bounding box center [335, 49] width 79 height 13
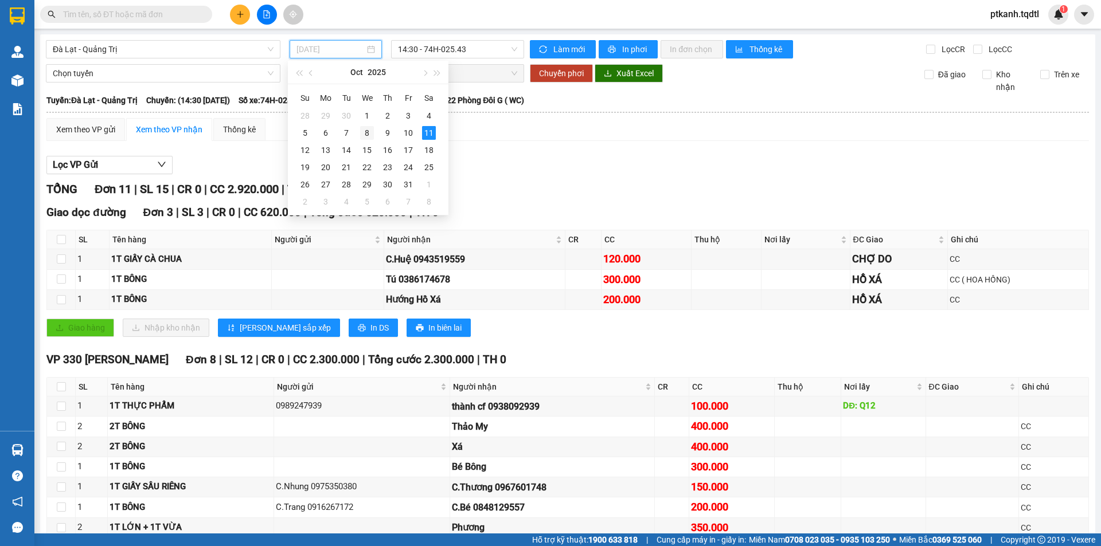
click at [364, 134] on div "8" at bounding box center [367, 133] width 14 height 14
type input "[DATE]"
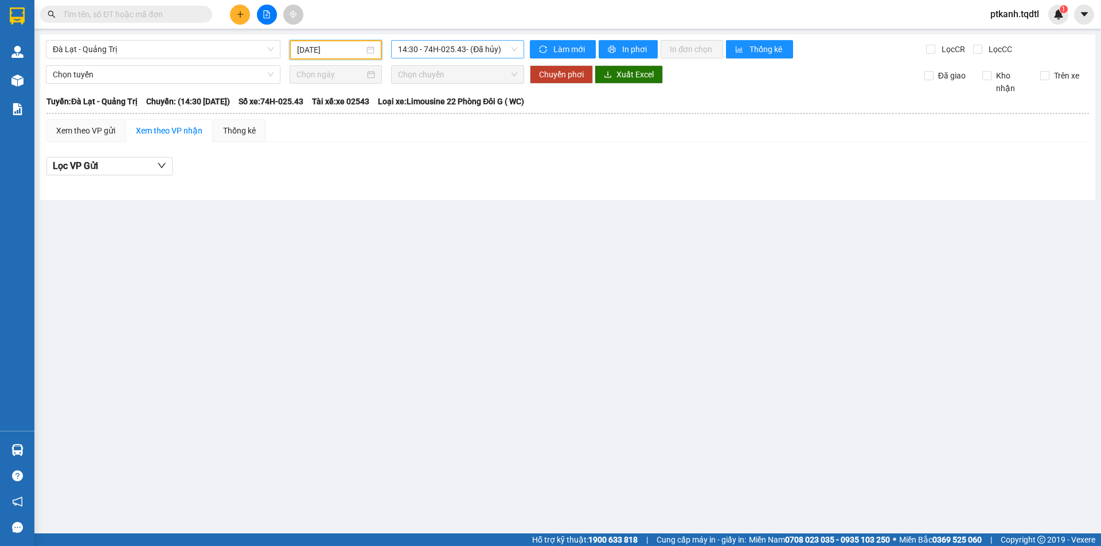
click at [490, 50] on span "14:30 - 74H-025.43 - (Đã hủy)" at bounding box center [457, 49] width 119 height 17
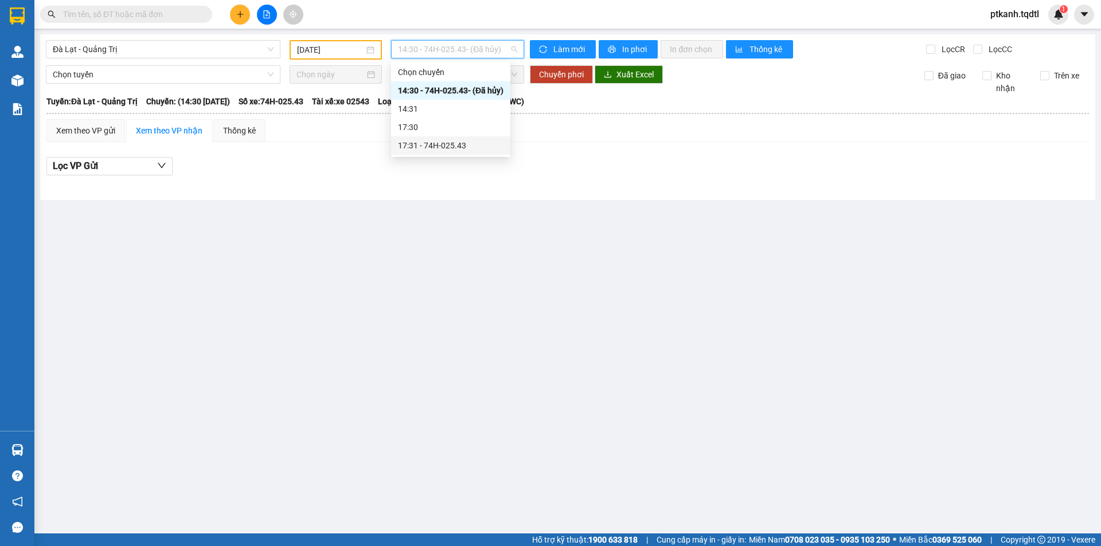
click at [455, 144] on div "17:31 - 74H-025.43" at bounding box center [451, 145] width 106 height 13
